Goal: Task Accomplishment & Management: Manage account settings

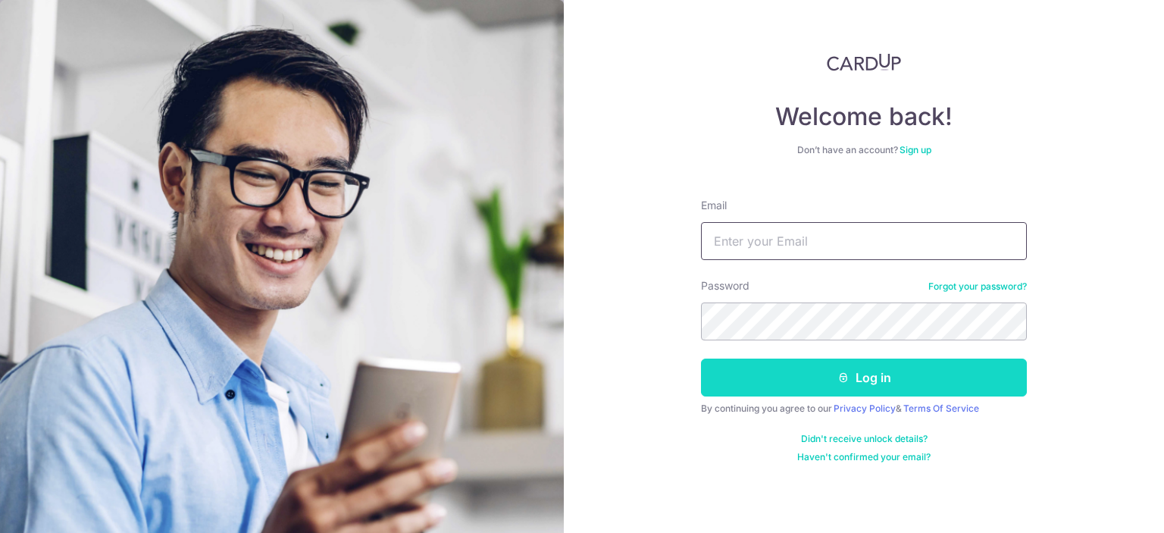
type input "[EMAIL_ADDRESS][DOMAIN_NAME]"
click at [826, 375] on button "Log in" at bounding box center [864, 378] width 326 height 38
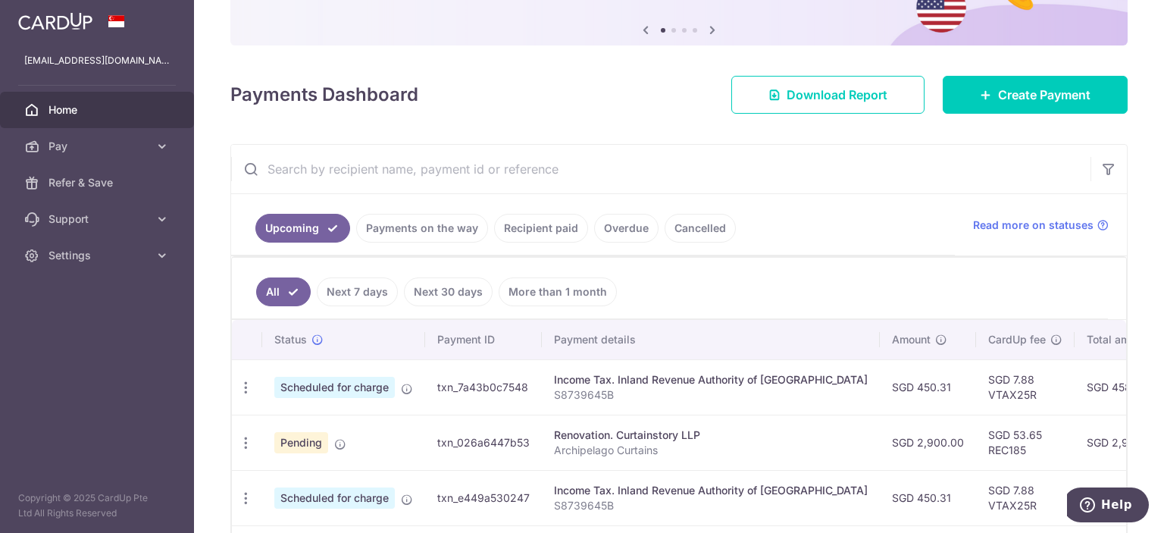
scroll to position [252, 0]
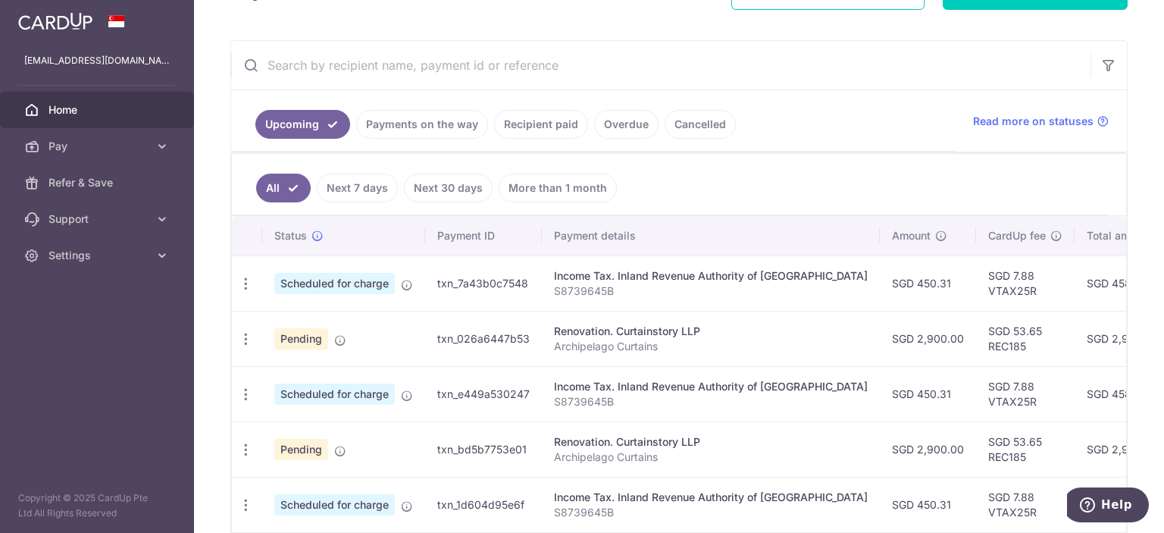
click at [535, 117] on link "Recipient paid" at bounding box center [541, 124] width 94 height 29
